Goal: Transaction & Acquisition: Purchase product/service

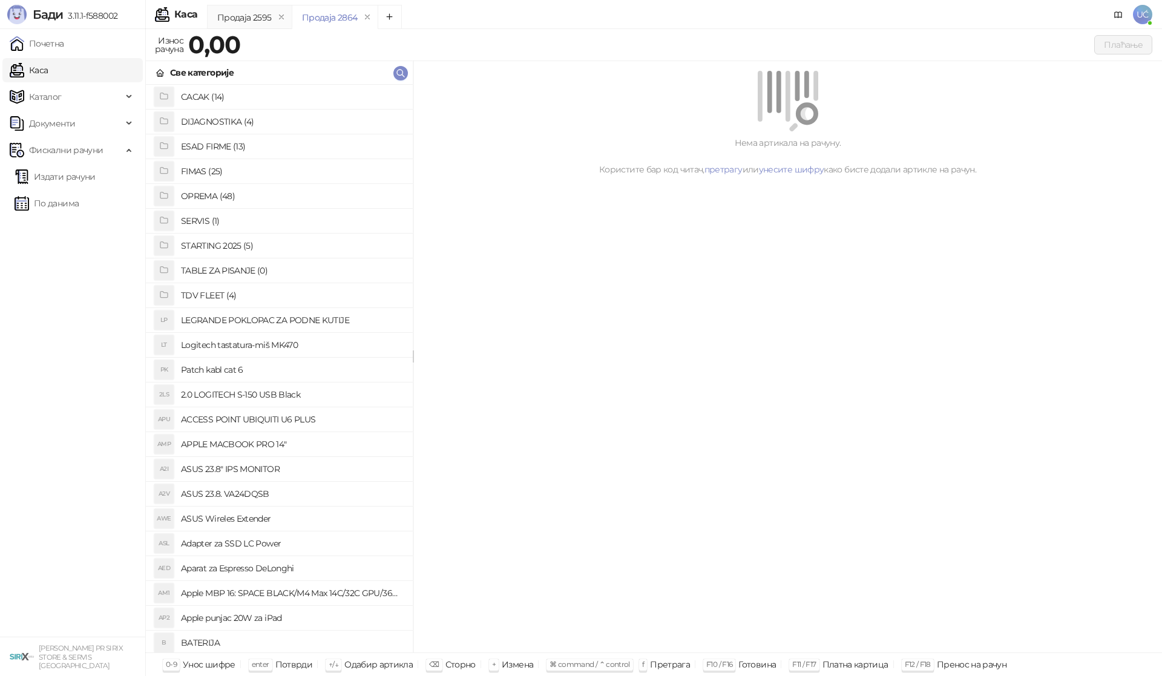
click at [203, 194] on h4 "OPREMA (48)" at bounding box center [292, 195] width 222 height 19
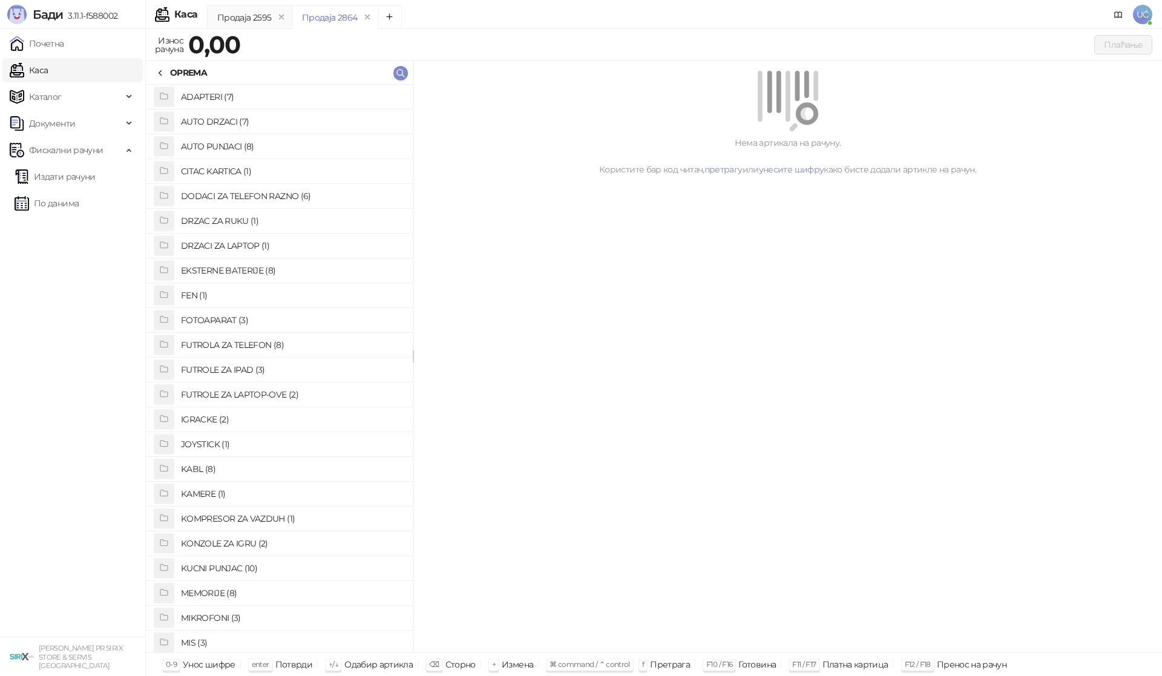
scroll to position [182, 0]
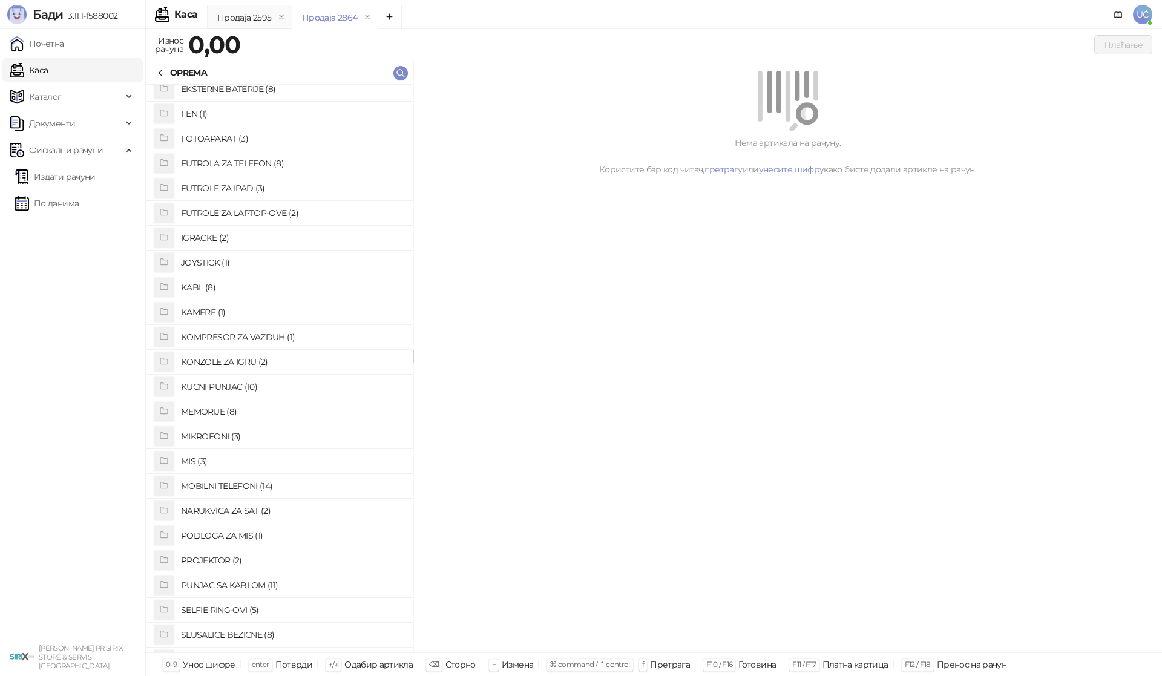
click at [214, 284] on h4 "KABL (8)" at bounding box center [292, 287] width 222 height 19
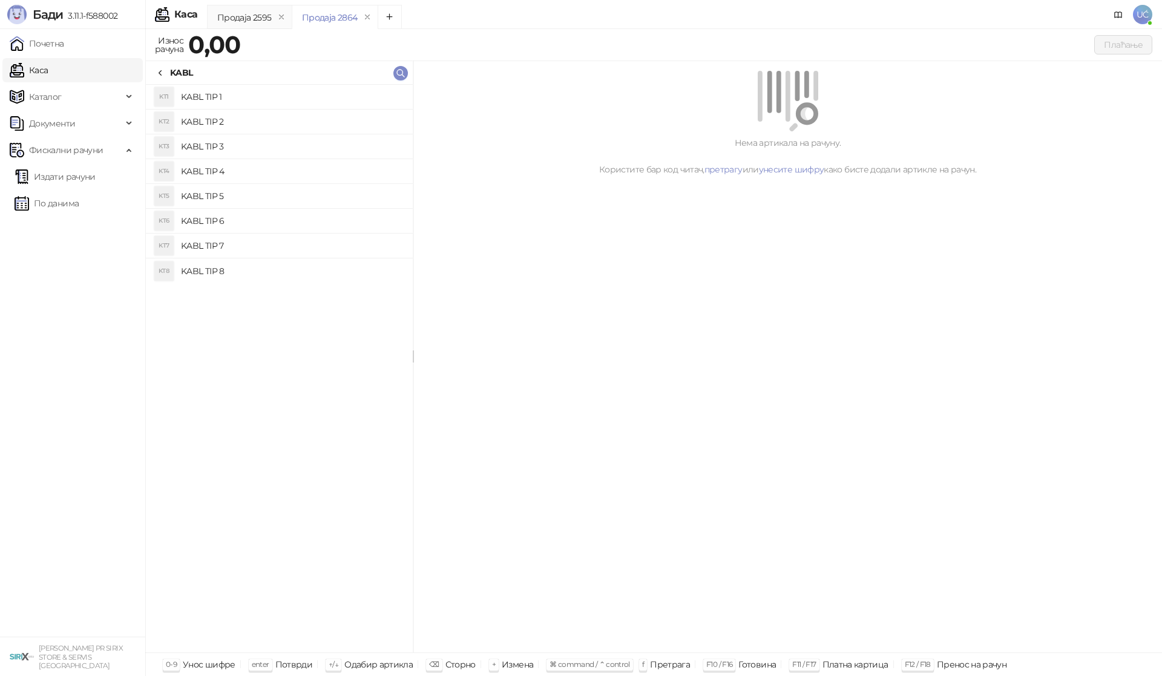
click at [238, 97] on h4 "KABL TIP 1" at bounding box center [292, 96] width 222 height 19
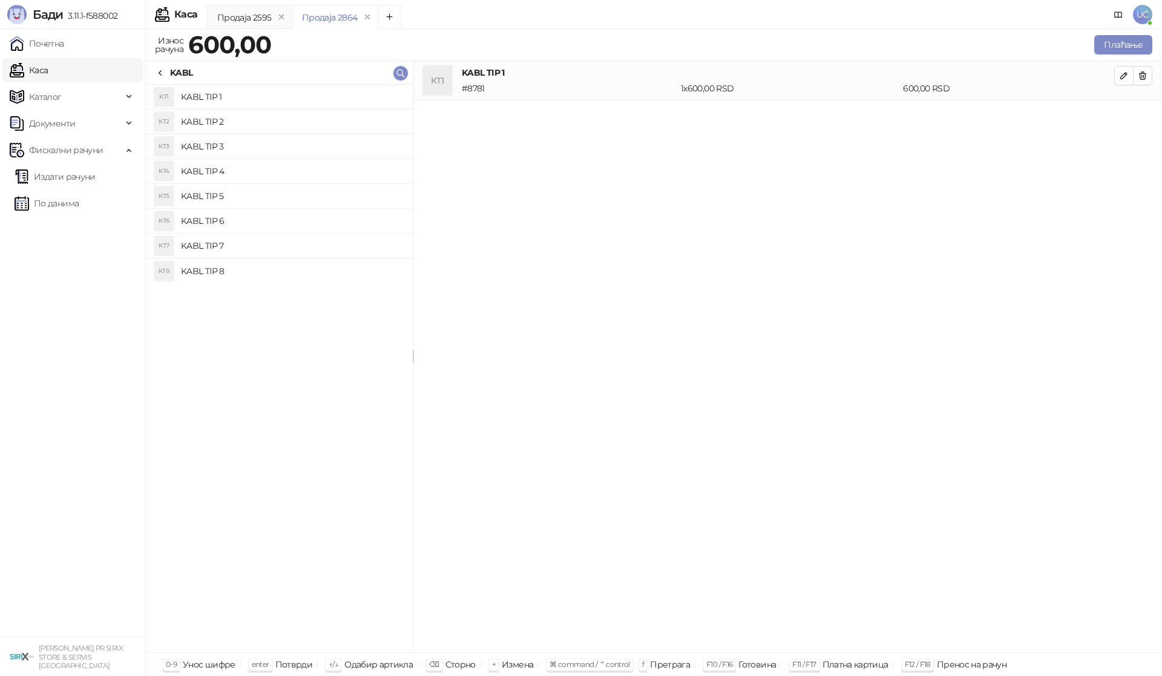
click at [158, 76] on icon at bounding box center [161, 73] width 10 height 10
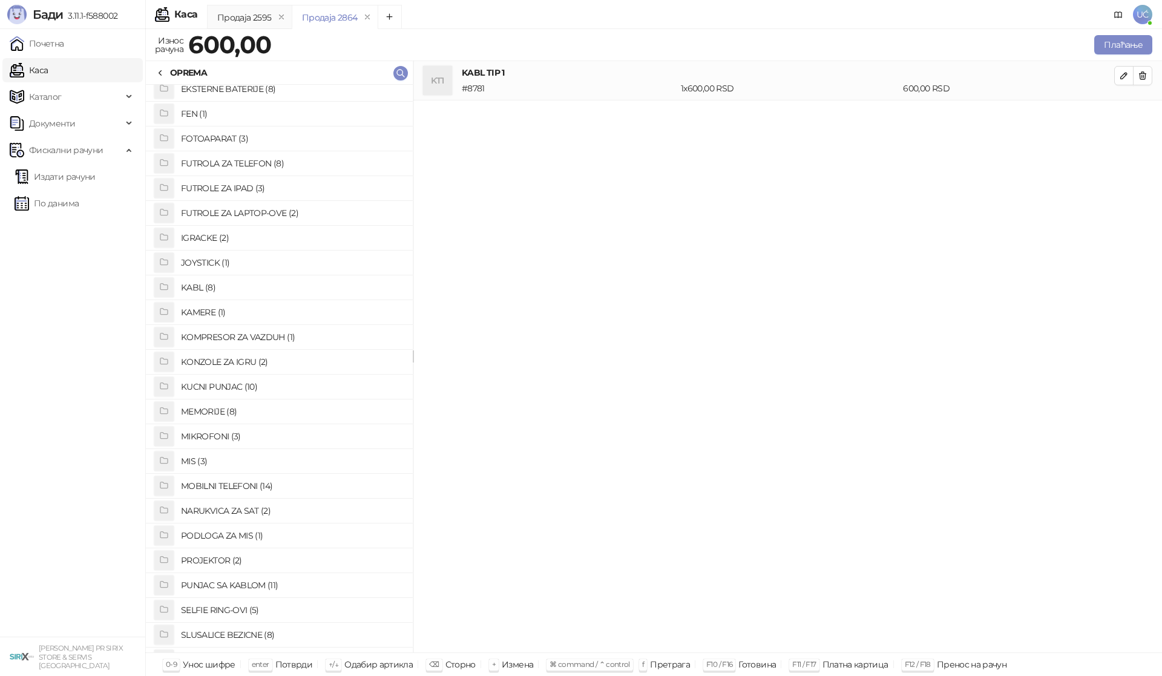
click at [211, 288] on h4 "KABL (8)" at bounding box center [292, 287] width 222 height 19
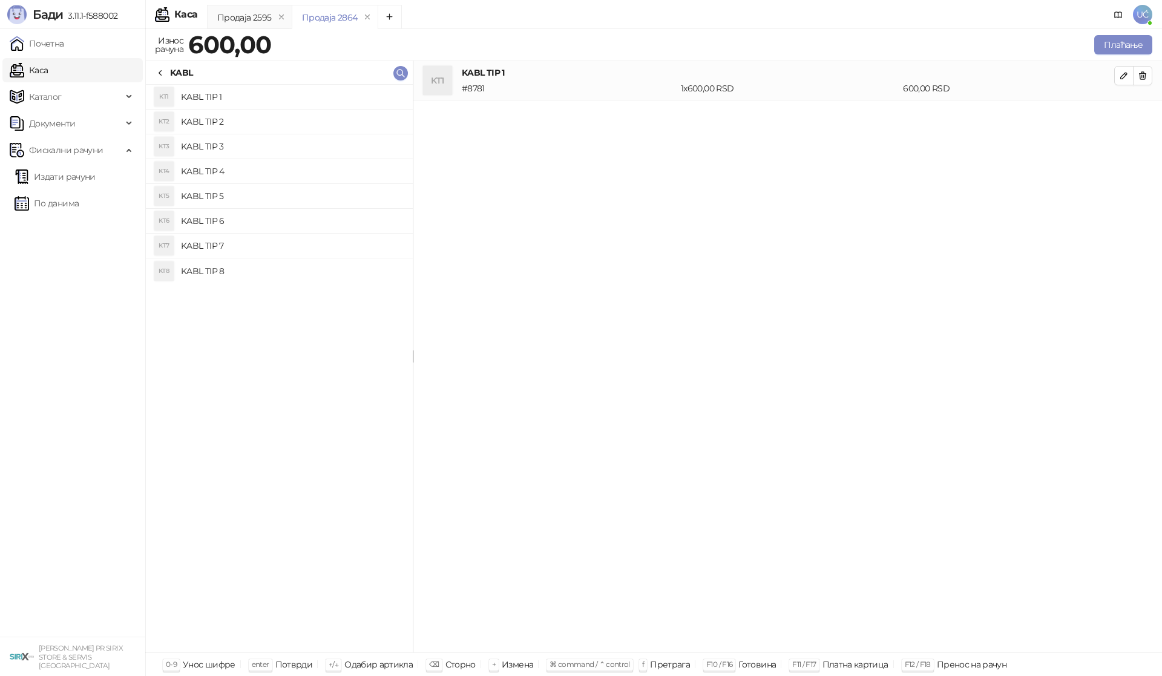
click at [215, 147] on h4 "KABL TIP 3" at bounding box center [292, 146] width 222 height 19
click at [1149, 111] on button "button" at bounding box center [1142, 114] width 19 height 19
click at [294, 174] on h4 "KABL TIP 4" at bounding box center [292, 171] width 222 height 19
click at [1128, 48] on button "Плаћање" at bounding box center [1124, 44] width 58 height 19
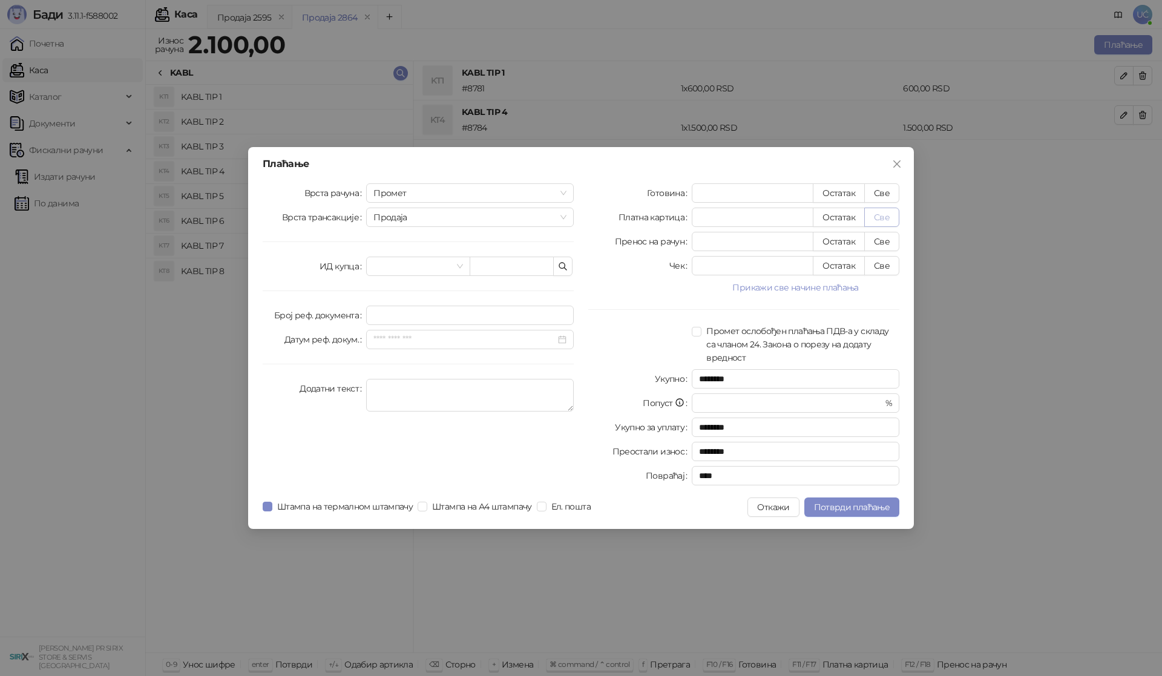
click at [883, 217] on button "Све" at bounding box center [882, 217] width 35 height 19
type input "****"
click at [862, 505] on span "Потврди плаћање" at bounding box center [852, 507] width 76 height 11
